Goal: Transaction & Acquisition: Purchase product/service

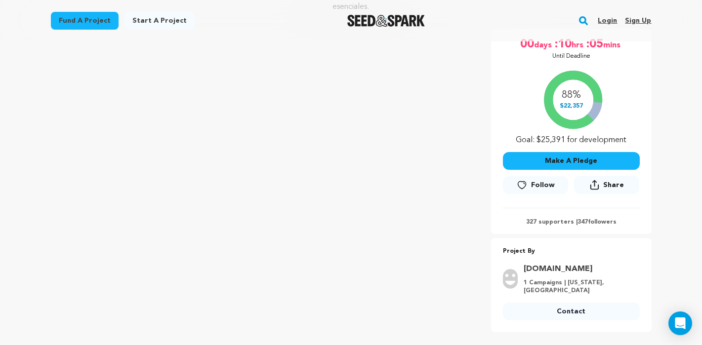
scroll to position [164, 0]
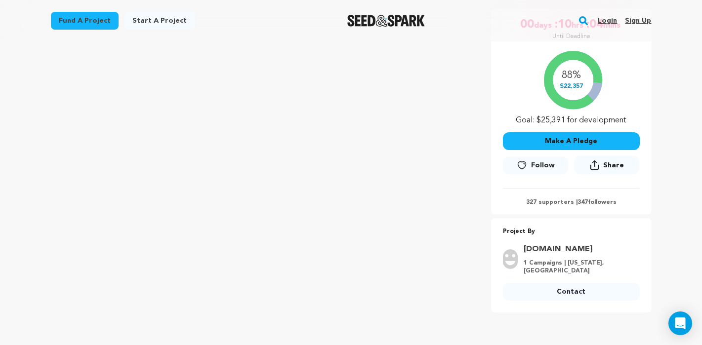
scroll to position [191, 0]
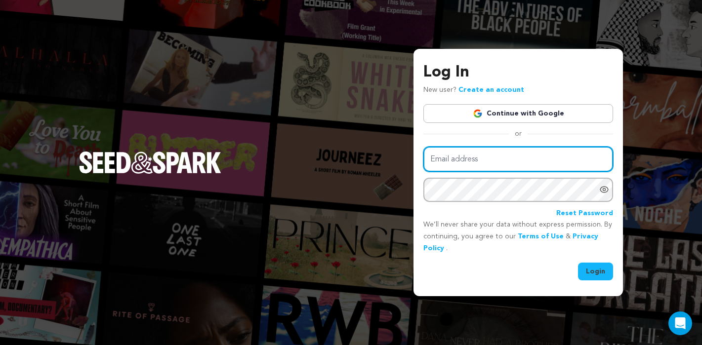
type input "[EMAIL_ADDRESS][DOMAIN_NAME]"
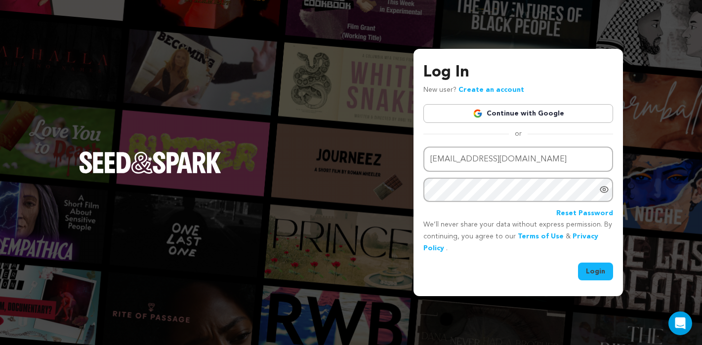
click at [594, 273] on button "Login" at bounding box center [595, 272] width 35 height 18
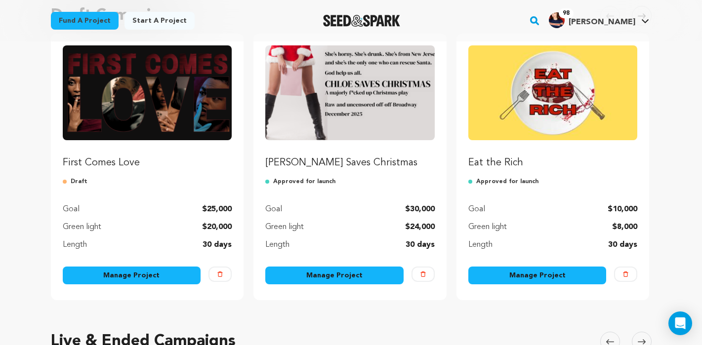
scroll to position [103, 0]
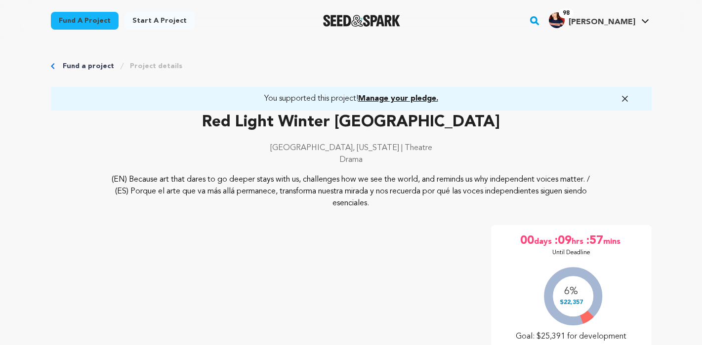
scroll to position [215, 0]
